Goal: Task Accomplishment & Management: Manage account settings

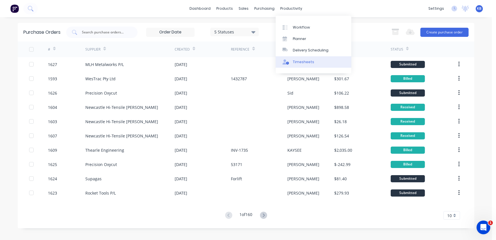
click at [302, 61] on div "Timesheets" at bounding box center [303, 61] width 21 height 5
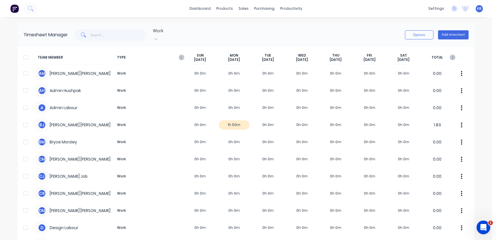
click at [85, 33] on icon at bounding box center [83, 34] width 5 height 5
click at [89, 32] on span at bounding box center [83, 34] width 16 height 11
click at [91, 33] on input "text" at bounding box center [119, 34] width 56 height 11
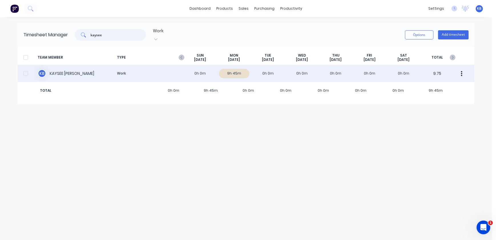
type input "kaysee"
click at [270, 69] on div "K B [PERSON_NAME] Work 0h 0m 9h 45m 0h 0m 0h 0m 0h 0m 0h 0m 0h 0m 9.75" at bounding box center [246, 73] width 457 height 17
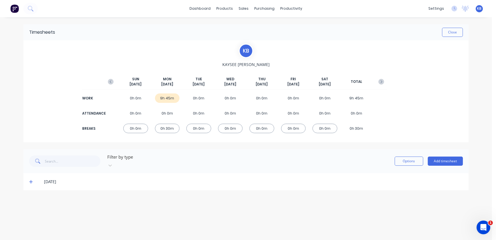
click at [202, 95] on div "0h 0m" at bounding box center [198, 97] width 25 height 9
click at [195, 96] on div "0h 0m" at bounding box center [198, 97] width 25 height 9
click at [31, 180] on icon at bounding box center [31, 182] width 4 height 4
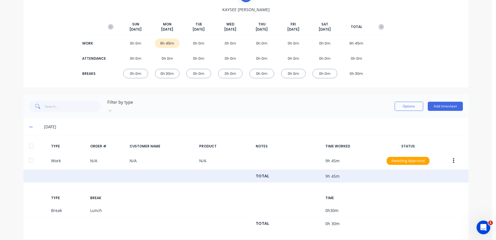
scroll to position [55, 0]
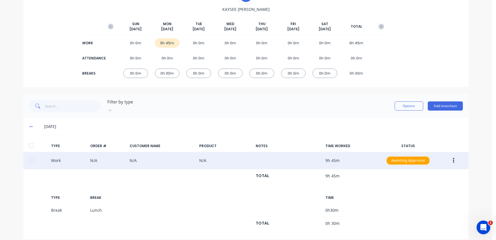
click at [450, 155] on button "button" at bounding box center [453, 160] width 13 height 10
click at [420, 147] on div "Duplicate" at bounding box center [434, 150] width 44 height 8
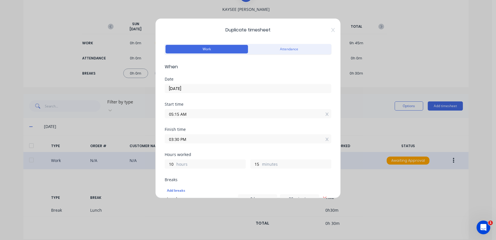
click at [197, 117] on input "05:15 AM" at bounding box center [248, 113] width 166 height 9
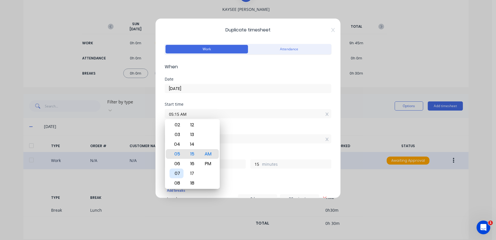
click at [176, 171] on div "07" at bounding box center [177, 173] width 14 height 10
type input "07:15 AM"
type input "8"
drag, startPoint x: 193, startPoint y: 169, endPoint x: 196, endPoint y: 168, distance: 3.2
click at [196, 168] on div "17" at bounding box center [192, 173] width 14 height 10
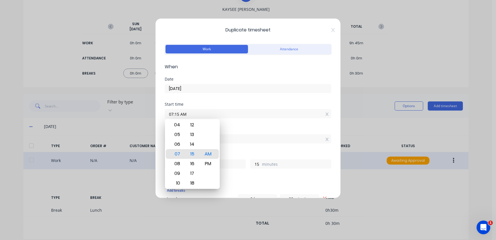
click at [291, 79] on div "Date" at bounding box center [248, 79] width 167 height 4
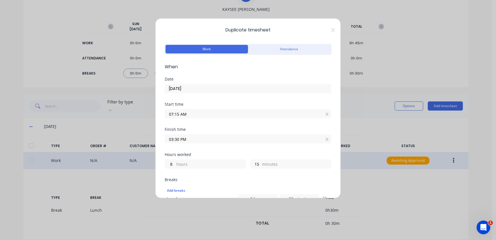
click at [203, 142] on input "03:30 PM" at bounding box center [248, 139] width 166 height 9
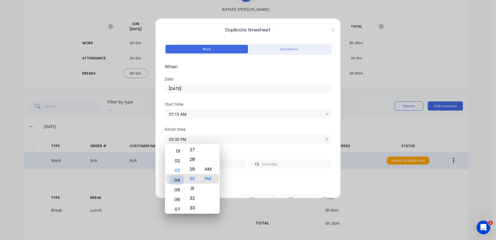
drag, startPoint x: 182, startPoint y: 190, endPoint x: 180, endPoint y: 181, distance: 8.6
click at [180, 181] on div "04" at bounding box center [177, 180] width 14 height 10
type input "04:30 PM"
type input "9"
click at [269, 123] on div "Start time 07:15 AM" at bounding box center [248, 114] width 167 height 25
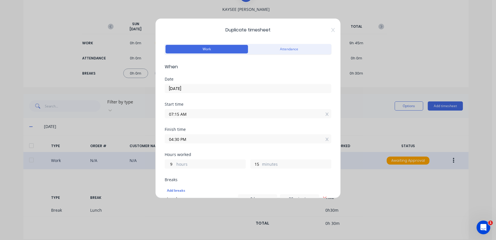
click at [320, 140] on input "04:30 PM" at bounding box center [248, 139] width 166 height 9
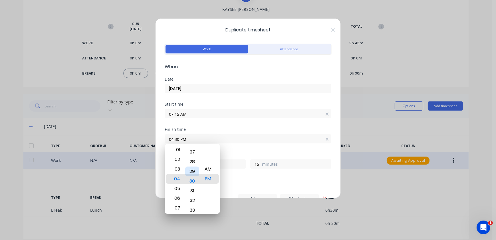
drag, startPoint x: 190, startPoint y: 170, endPoint x: 198, endPoint y: 172, distance: 8.0
click at [198, 172] on div "29" at bounding box center [192, 171] width 14 height 10
click at [277, 178] on div "Breaks" at bounding box center [248, 180] width 167 height 4
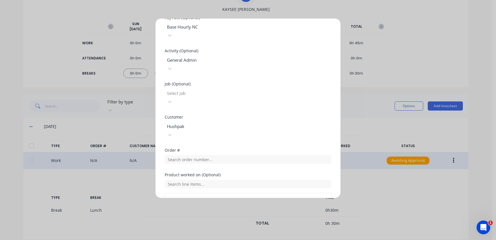
scroll to position [255, 0]
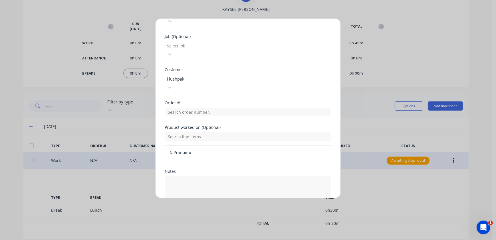
click at [240, 216] on button "Duplicate time entry" at bounding box center [234, 220] width 44 height 9
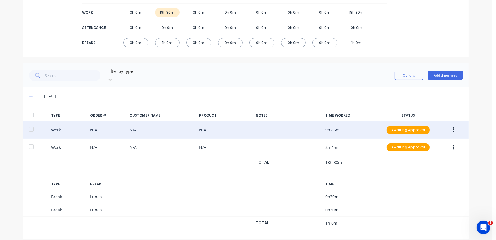
scroll to position [0, 0]
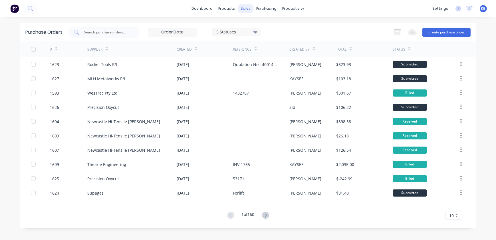
click at [247, 11] on div "sales" at bounding box center [246, 8] width 16 height 9
click at [261, 31] on link "Sales Orders" at bounding box center [276, 26] width 76 height 11
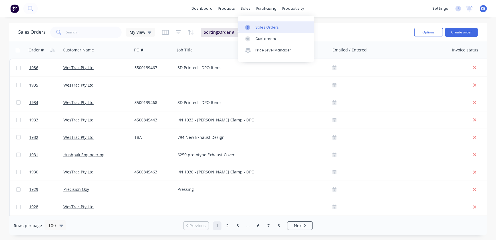
click at [258, 32] on link "Sales Orders" at bounding box center [276, 26] width 76 height 11
click at [91, 31] on input "text" at bounding box center [94, 32] width 56 height 11
type input "1"
type input "1806"
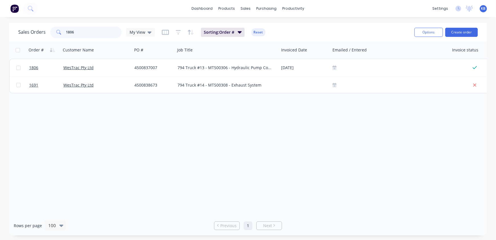
drag, startPoint x: 106, startPoint y: 33, endPoint x: 60, endPoint y: 32, distance: 46.3
click at [60, 32] on div "1806" at bounding box center [85, 32] width 71 height 11
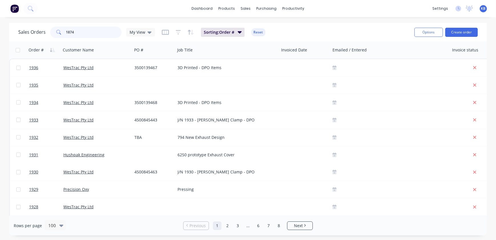
type input "1874"
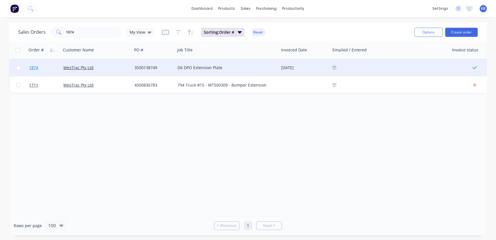
click at [32, 70] on span "1874" at bounding box center [33, 68] width 9 height 6
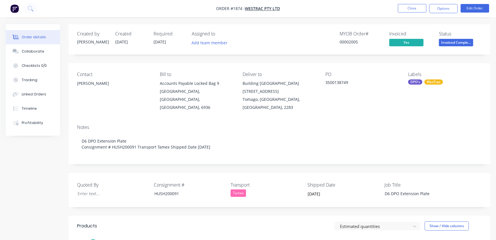
type input "23/09/2025"
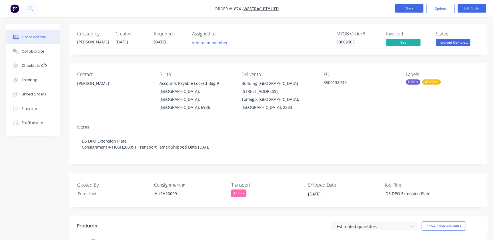
click at [313, 11] on button "Close" at bounding box center [408, 8] width 29 height 9
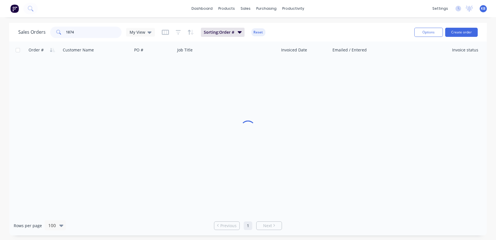
drag, startPoint x: 91, startPoint y: 35, endPoint x: 70, endPoint y: 32, distance: 20.4
click at [72, 33] on input "1874" at bounding box center [94, 32] width 56 height 11
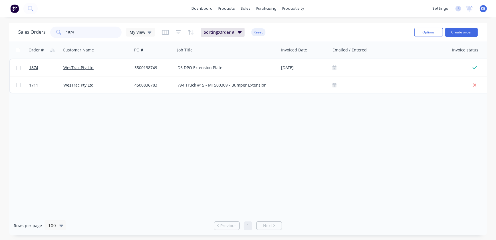
click at [106, 33] on input "1874" at bounding box center [94, 32] width 56 height 11
click at [40, 30] on div "Sales Orders 1874 My View" at bounding box center [86, 32] width 137 height 11
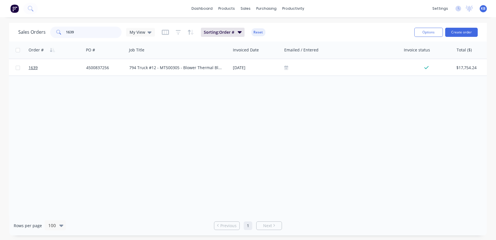
scroll to position [0, 30]
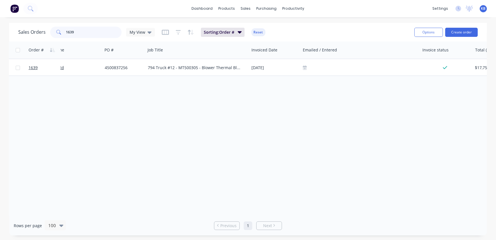
drag, startPoint x: 105, startPoint y: 31, endPoint x: 38, endPoint y: 33, distance: 67.1
click at [40, 32] on div "Sales Orders 1639 My View" at bounding box center [86, 32] width 137 height 11
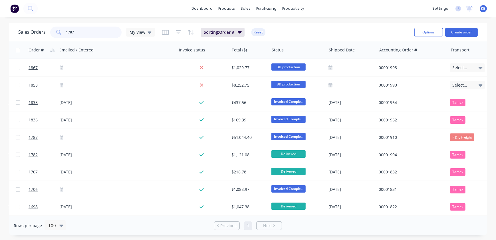
scroll to position [0, 0]
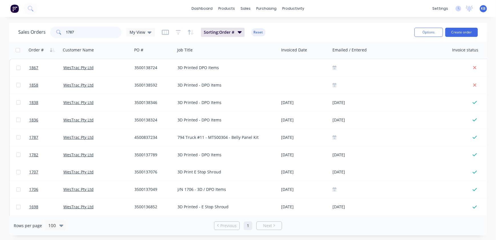
drag, startPoint x: 79, startPoint y: 32, endPoint x: 0, endPoint y: 20, distance: 79.7
click at [3, 23] on div "dashboard products sales purchasing productivity dashboard products Product Cat…" at bounding box center [248, 120] width 496 height 240
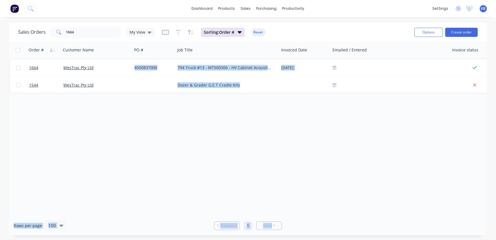
drag, startPoint x: 196, startPoint y: 212, endPoint x: 342, endPoint y: 226, distance: 146.0
click at [313, 228] on div "Sales Orders 1664 My View Sorting: Order # Reset Options Create order Order # C…" at bounding box center [248, 129] width 478 height 212
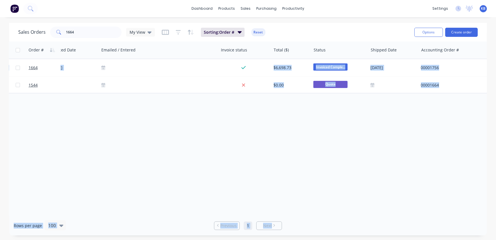
scroll to position [0, 231]
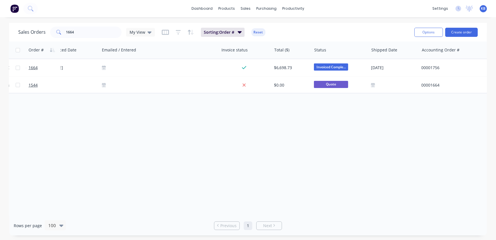
click at [313, 188] on div "Order # Customer Name PO # Job Title Invoiced Date Emailed / Entered Invoice st…" at bounding box center [248, 128] width 478 height 174
drag, startPoint x: 78, startPoint y: 33, endPoint x: 41, endPoint y: 25, distance: 37.6
click at [45, 27] on div "Sales Orders 1664 My View" at bounding box center [86, 32] width 137 height 11
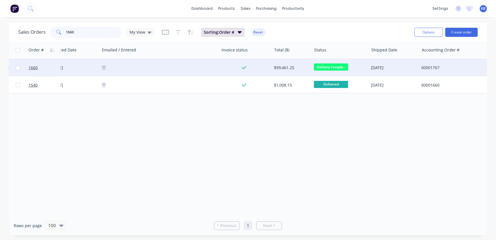
type input "1660"
click at [313, 68] on span "Delivery Comple..." at bounding box center [331, 66] width 34 height 7
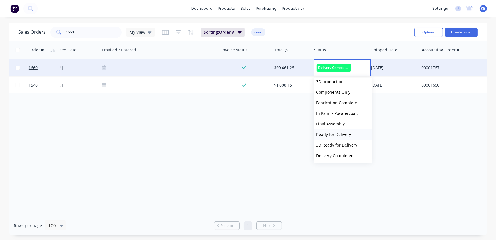
scroll to position [104, 0]
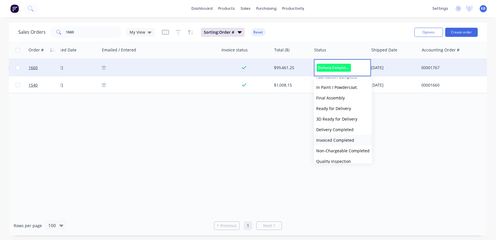
click at [313, 139] on span "Invoiced Completed" at bounding box center [335, 139] width 38 height 5
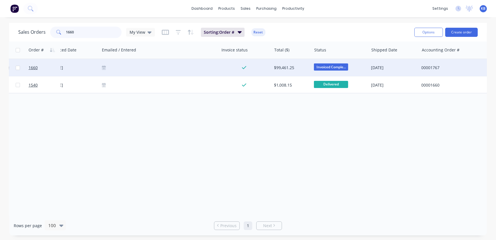
drag, startPoint x: 100, startPoint y: 30, endPoint x: -60, endPoint y: 16, distance: 160.6
click at [0, 16] on html "dashboard products sales purchasing productivity dashboard products Product Cat…" at bounding box center [248, 120] width 496 height 240
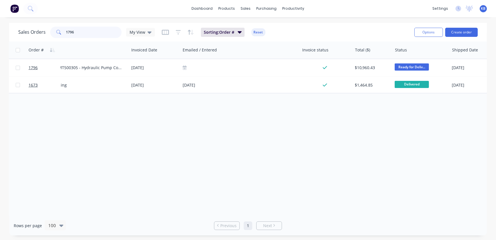
scroll to position [0, 141]
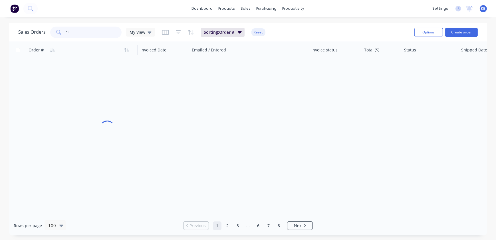
type input "1"
drag, startPoint x: 90, startPoint y: 33, endPoint x: 90, endPoint y: 37, distance: 4.6
click at [90, 35] on input "1637" at bounding box center [94, 32] width 56 height 11
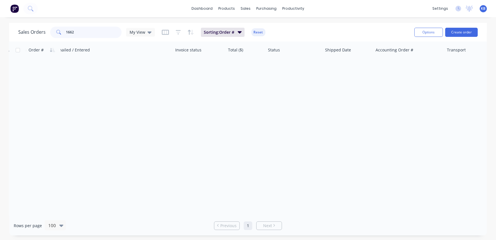
scroll to position [0, 277]
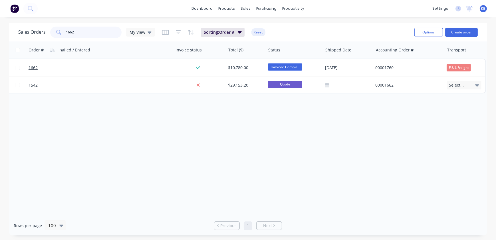
drag, startPoint x: 88, startPoint y: 33, endPoint x: 17, endPoint y: 20, distance: 72.5
click at [35, 22] on div "dashboard products sales purchasing productivity dashboard products Product Cat…" at bounding box center [248, 120] width 496 height 240
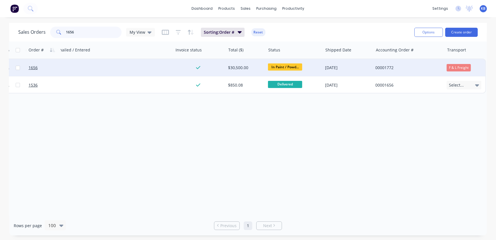
type input "1656"
click at [105, 71] on div at bounding box center [113, 67] width 119 height 17
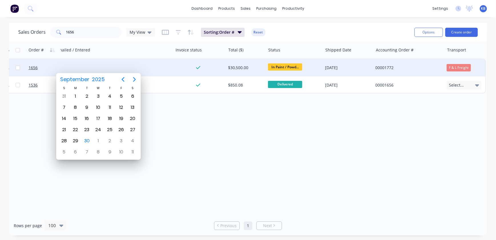
click at [27, 64] on div at bounding box center [43, 67] width 34 height 17
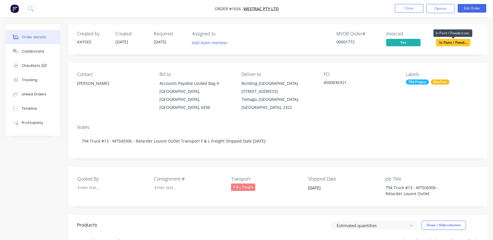
click at [313, 45] on span "In Paint / Powd..." at bounding box center [453, 42] width 34 height 7
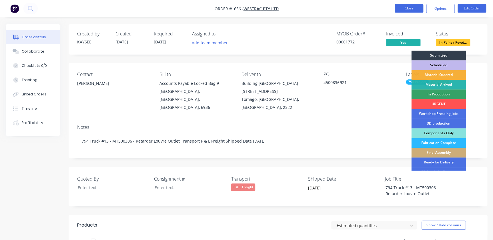
click at [313, 9] on button "Close" at bounding box center [408, 8] width 29 height 9
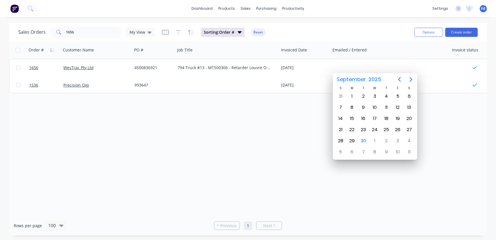
drag, startPoint x: 84, startPoint y: 34, endPoint x: 0, endPoint y: 33, distance: 84.0
click at [0, 33] on html "dashboard products sales purchasing productivity dashboard products Product Cat…" at bounding box center [248, 120] width 496 height 240
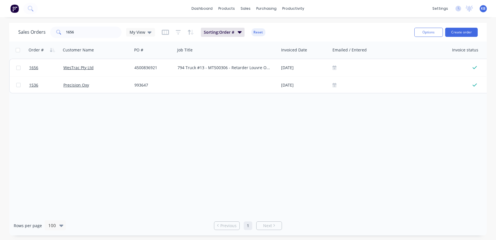
drag, startPoint x: 85, startPoint y: 22, endPoint x: 84, endPoint y: 25, distance: 3.6
click at [84, 24] on div "dashboard products sales purchasing productivity dashboard products Product Cat…" at bounding box center [248, 120] width 496 height 240
drag, startPoint x: 85, startPoint y: 36, endPoint x: 45, endPoint y: 37, distance: 40.0
click at [45, 37] on div "Sales Orders 1656 My View" at bounding box center [86, 32] width 137 height 11
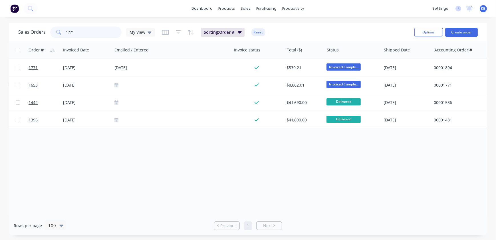
scroll to position [0, 219]
click at [16, 27] on div "Sales Orders 1771 My View Sorting: Order # Reset Options Create order" at bounding box center [248, 32] width 478 height 19
type input "1660"
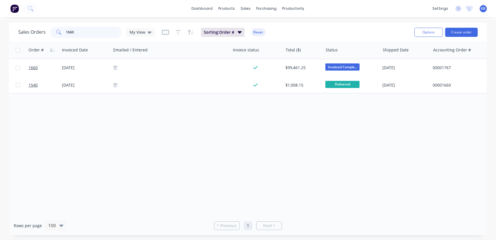
scroll to position [0, 277]
